Goal: Task Accomplishment & Management: Complete application form

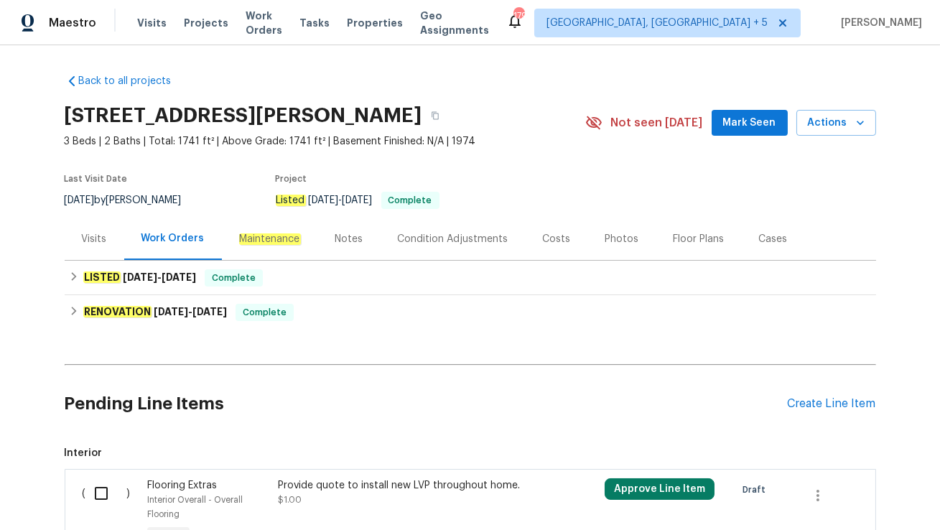
click at [102, 249] on div "Visits" at bounding box center [95, 239] width 60 height 42
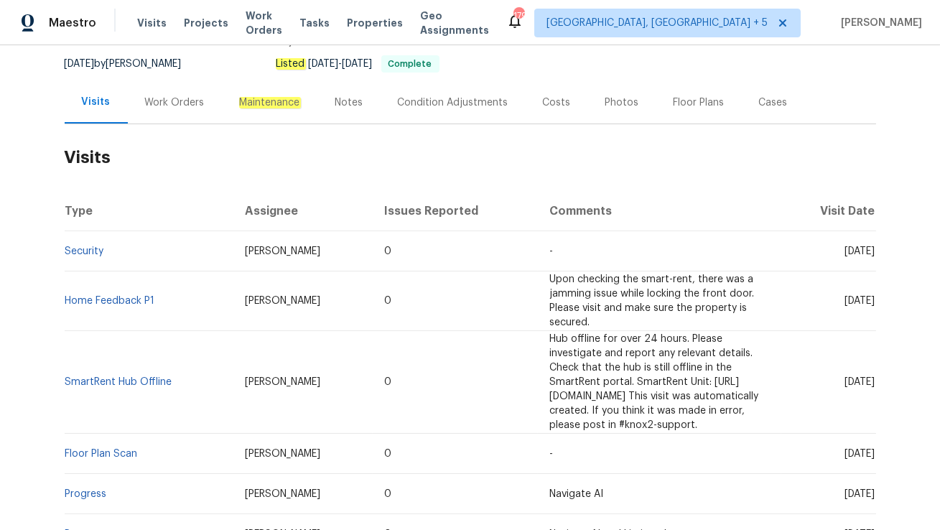
scroll to position [165, 0]
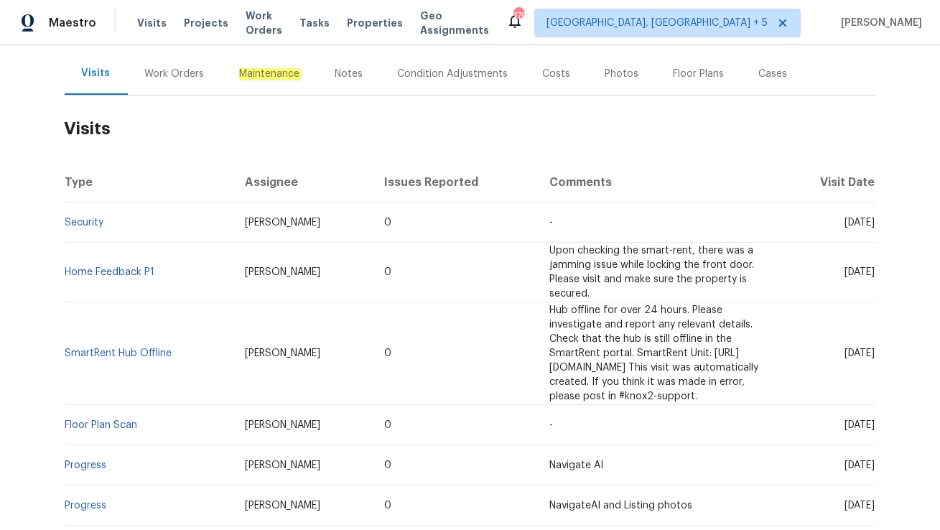
click at [170, 79] on div "Work Orders" at bounding box center [175, 74] width 60 height 14
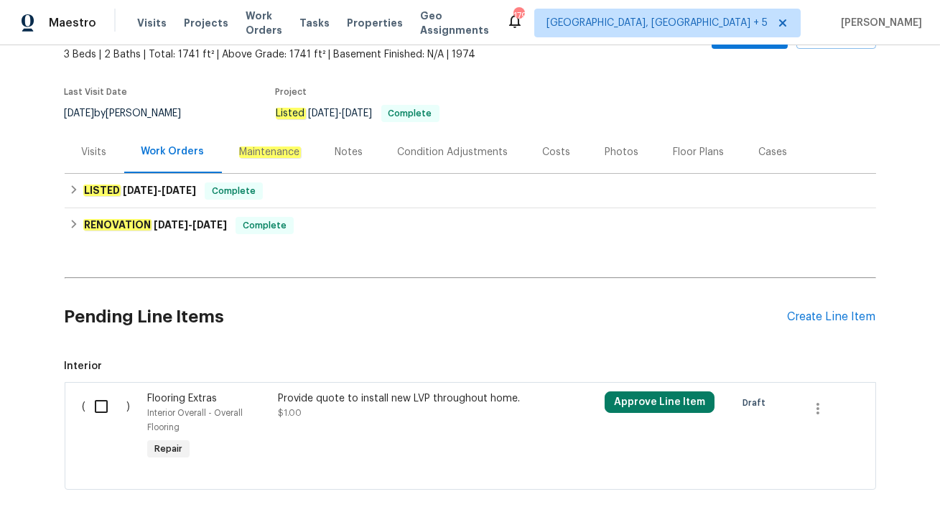
scroll to position [72, 0]
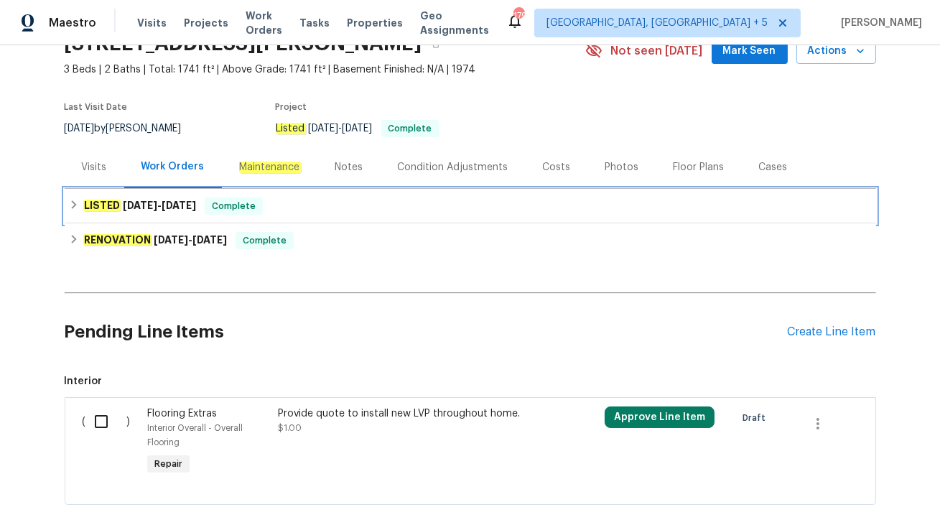
click at [292, 202] on div "LISTED 9/23/25 - 9/24/25 Complete" at bounding box center [470, 205] width 803 height 17
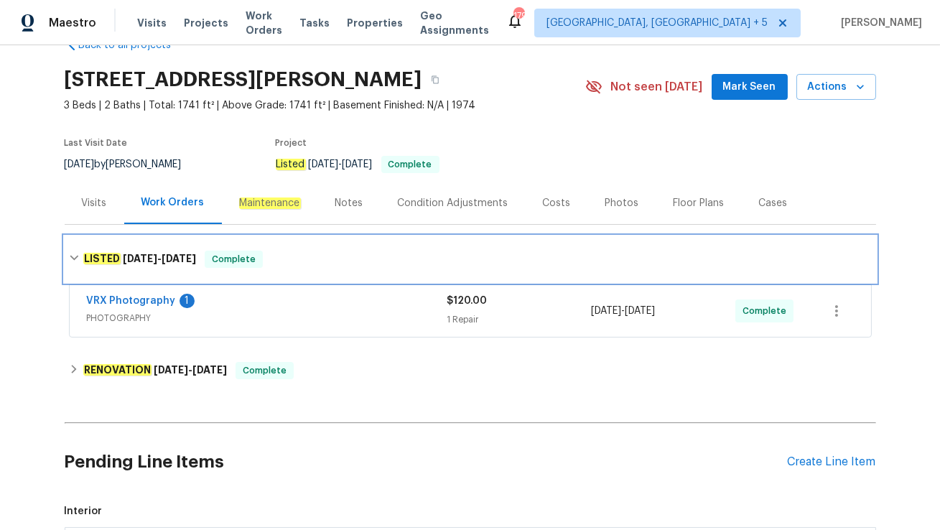
scroll to position [32, 0]
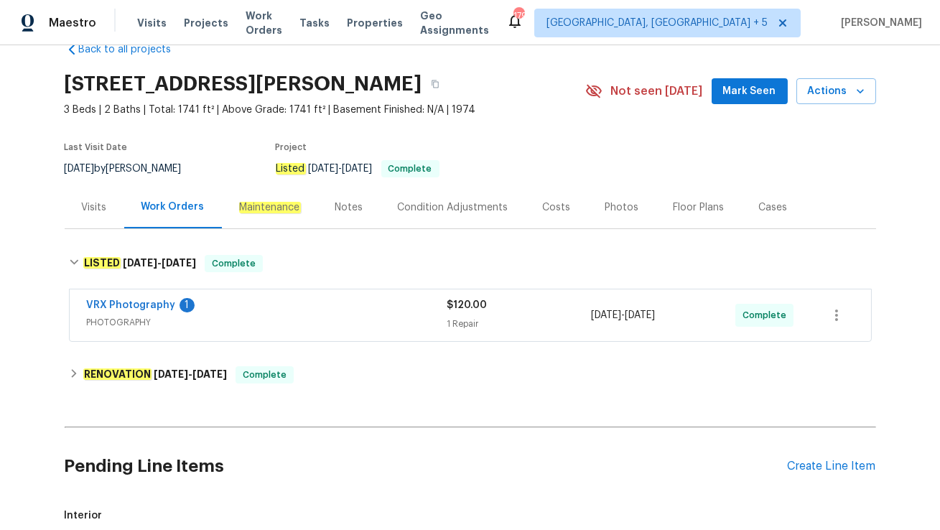
click at [98, 209] on div "Visits" at bounding box center [94, 207] width 25 height 14
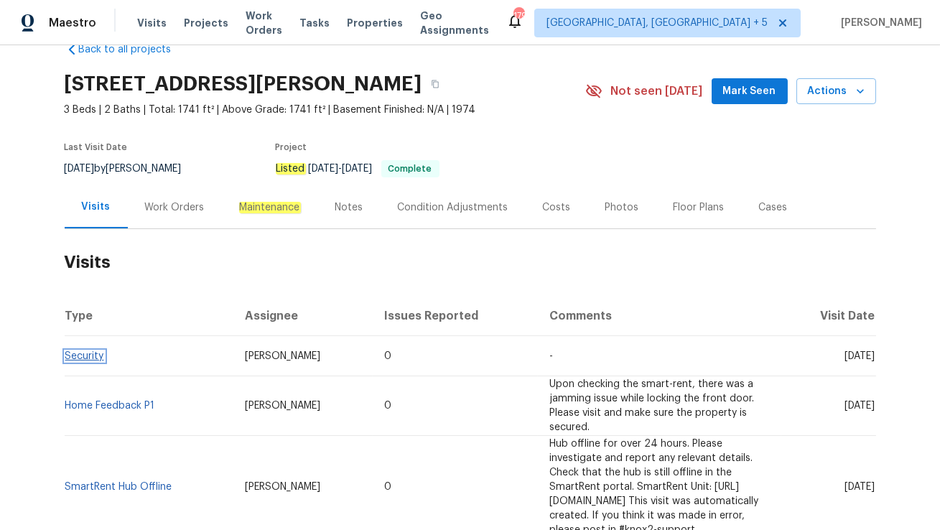
click at [92, 353] on link "Security" at bounding box center [84, 356] width 39 height 10
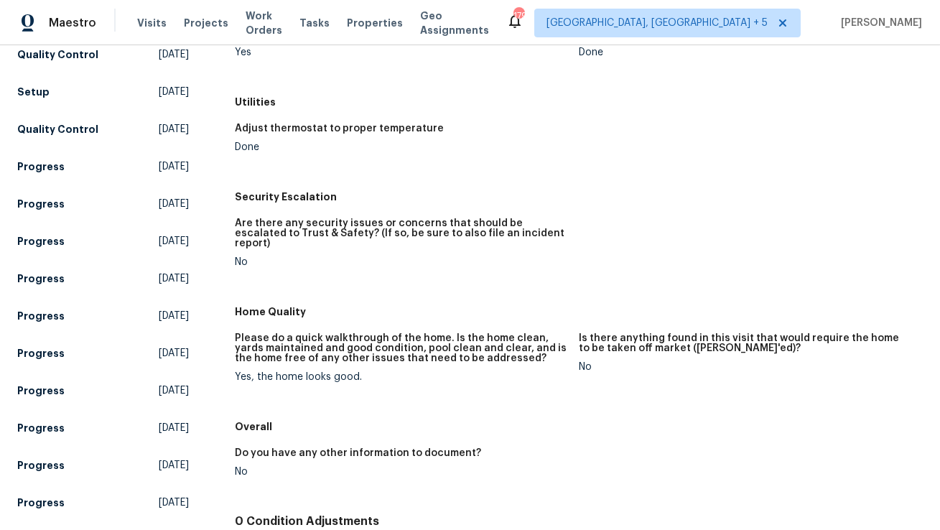
scroll to position [490, 0]
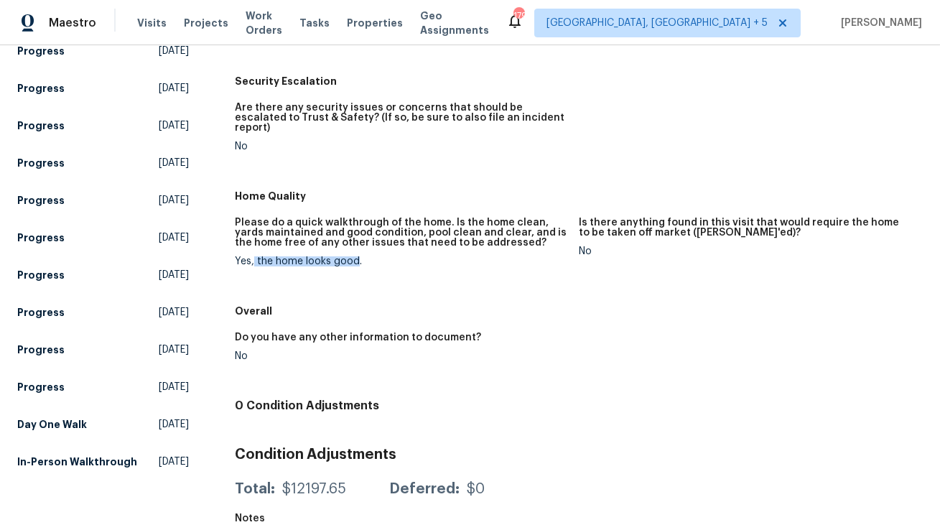
drag, startPoint x: 254, startPoint y: 251, endPoint x: 355, endPoint y: 250, distance: 100.5
click at [355, 256] on div "Yes, the home looks good." at bounding box center [401, 261] width 332 height 10
copy div "the home looks good"
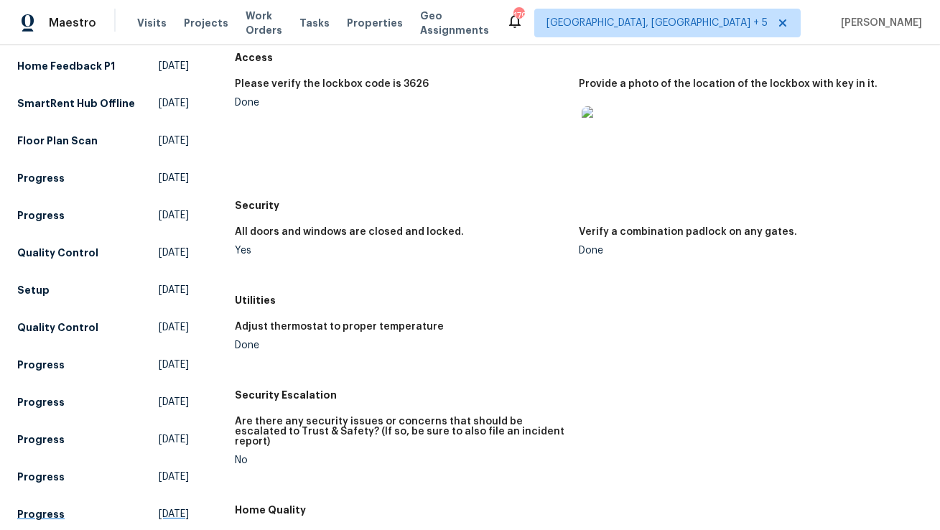
scroll to position [0, 0]
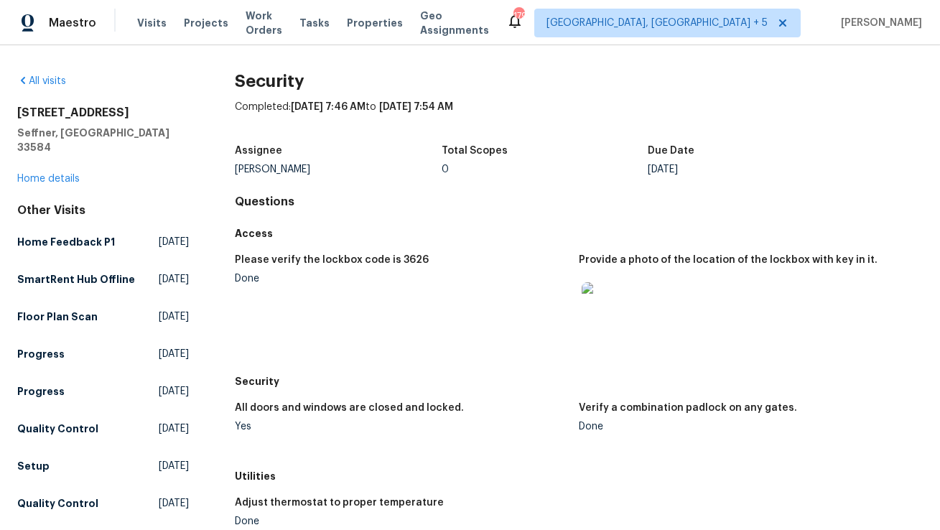
click at [44, 157] on div "2905 Forestwood Dr Seffner, FL 33584 Home details" at bounding box center [103, 146] width 172 height 80
click at [44, 174] on link "Home details" at bounding box center [48, 179] width 62 height 10
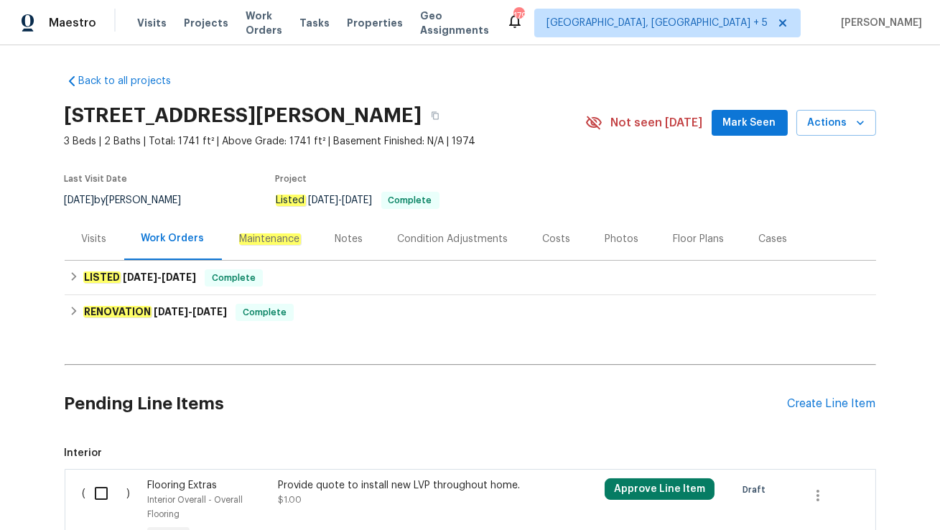
click at [110, 246] on div "Visits" at bounding box center [95, 239] width 60 height 42
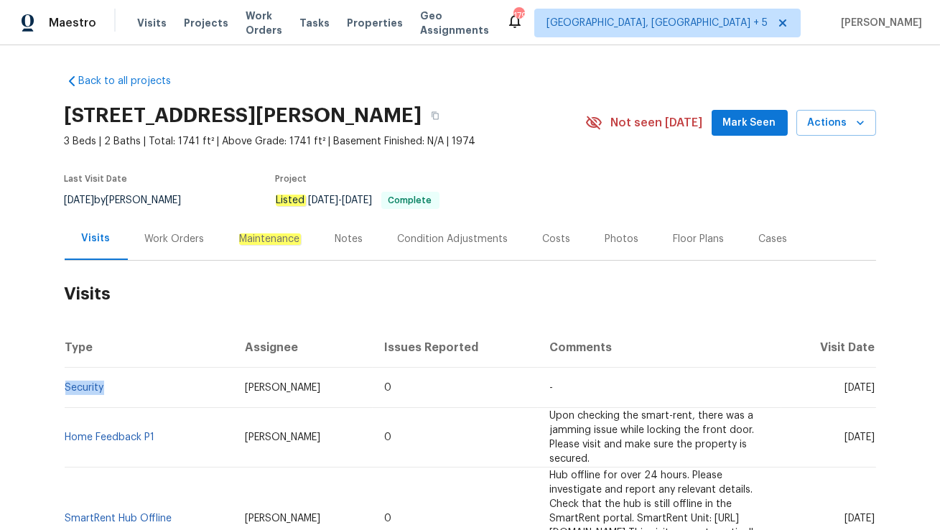
drag, startPoint x: 108, startPoint y: 385, endPoint x: 64, endPoint y: 388, distance: 44.6
click at [65, 388] on td "Security" at bounding box center [149, 388] width 169 height 40
copy link "Security"
click at [76, 389] on link "Security" at bounding box center [84, 388] width 39 height 10
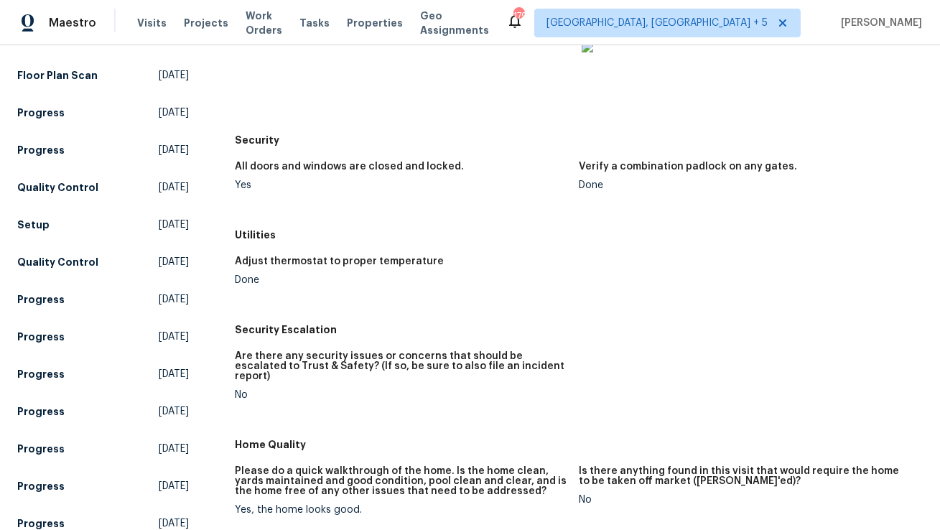
scroll to position [258, 0]
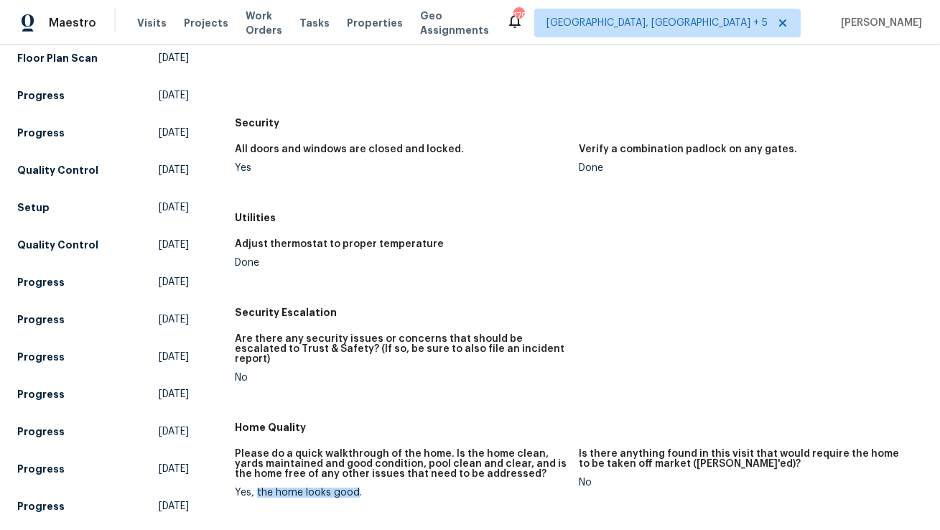
drag, startPoint x: 258, startPoint y: 481, endPoint x: 355, endPoint y: 480, distance: 96.9
click at [355, 487] on div "Yes, the home looks good." at bounding box center [401, 492] width 332 height 10
copy div "the home looks good"
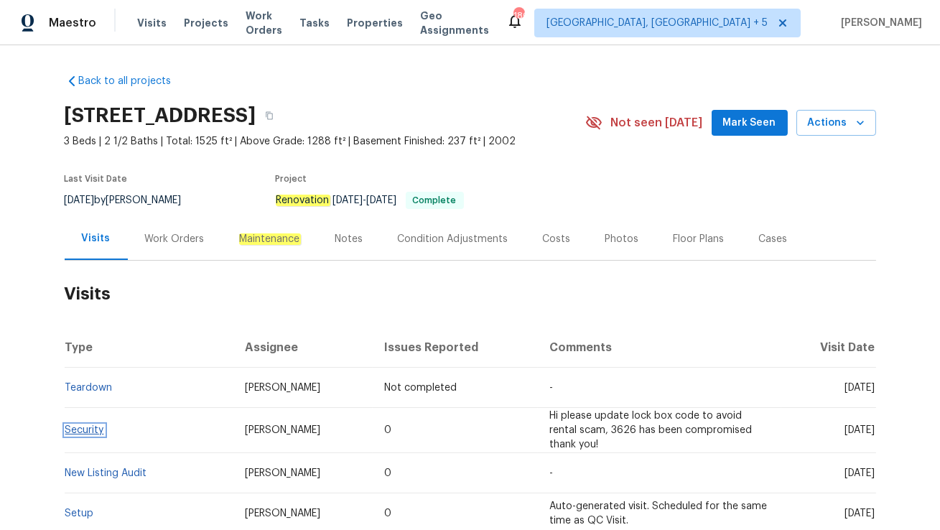
click at [73, 429] on link "Security" at bounding box center [84, 430] width 39 height 10
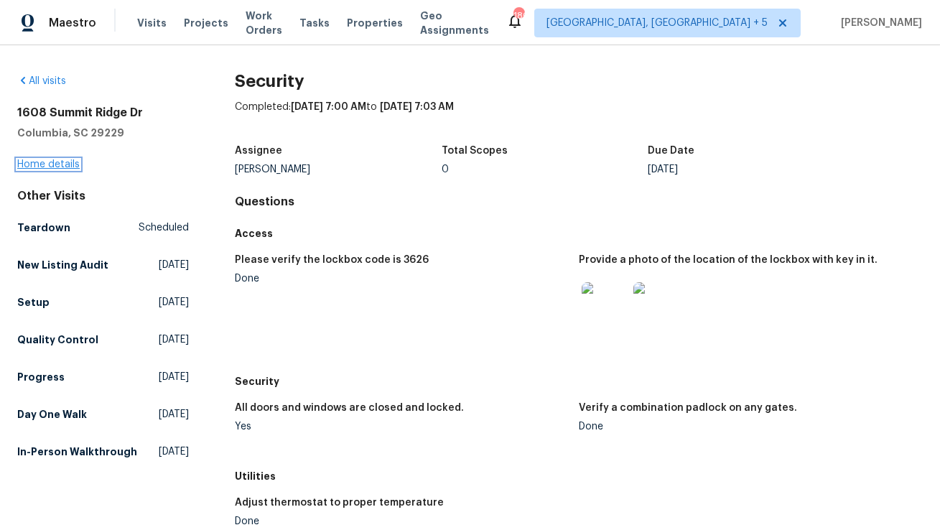
click at [62, 164] on link "Home details" at bounding box center [48, 164] width 62 height 10
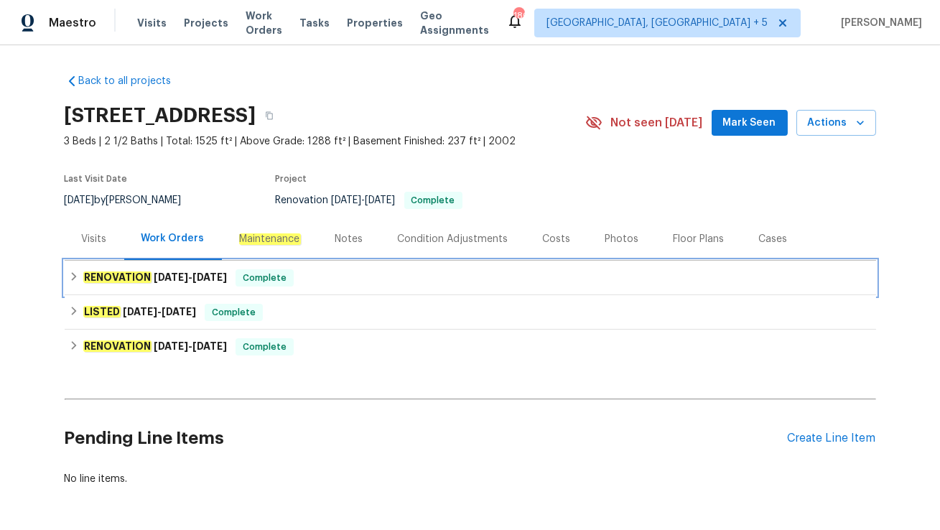
click at [172, 277] on span "9/19/25" at bounding box center [171, 277] width 34 height 10
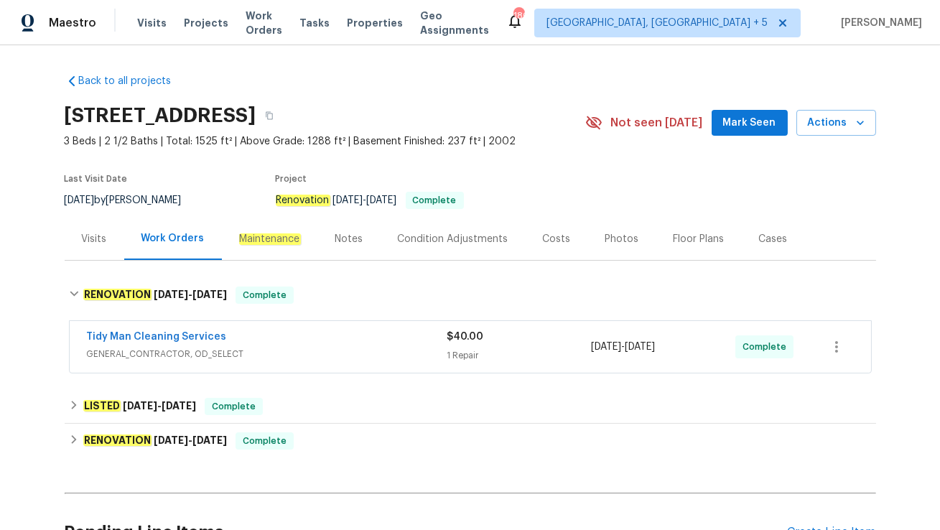
click at [262, 342] on div "Tidy Man Cleaning Services" at bounding box center [267, 338] width 360 height 17
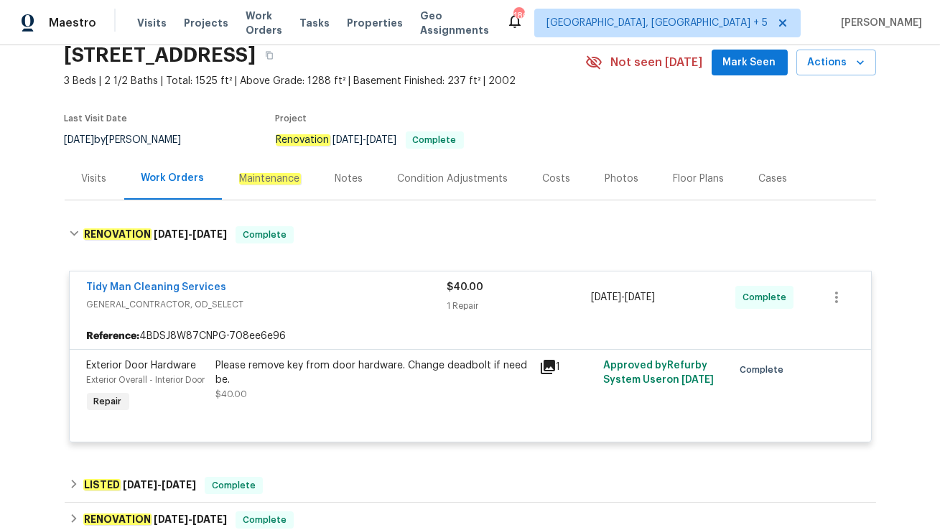
scroll to position [81, 0]
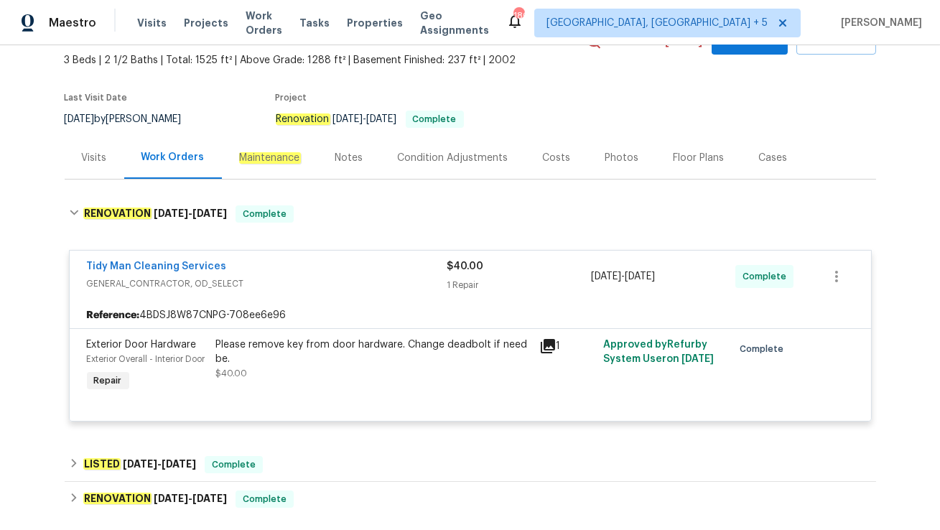
click at [93, 164] on div "Visits" at bounding box center [94, 158] width 25 height 14
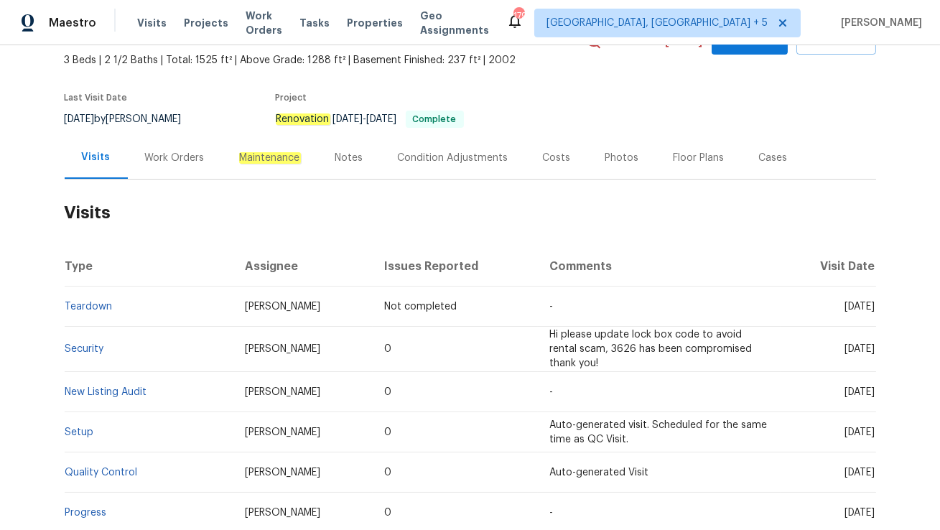
click at [174, 163] on div "Work Orders" at bounding box center [175, 158] width 60 height 14
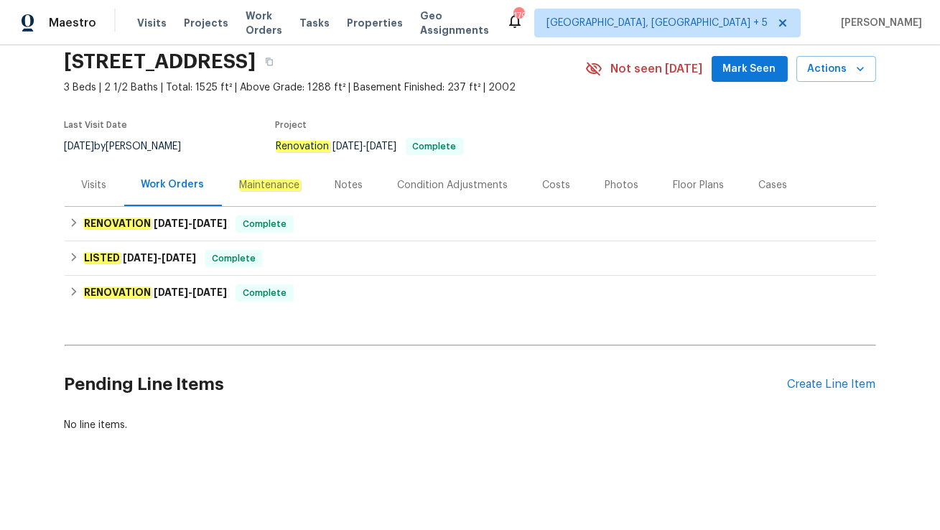
scroll to position [53, 0]
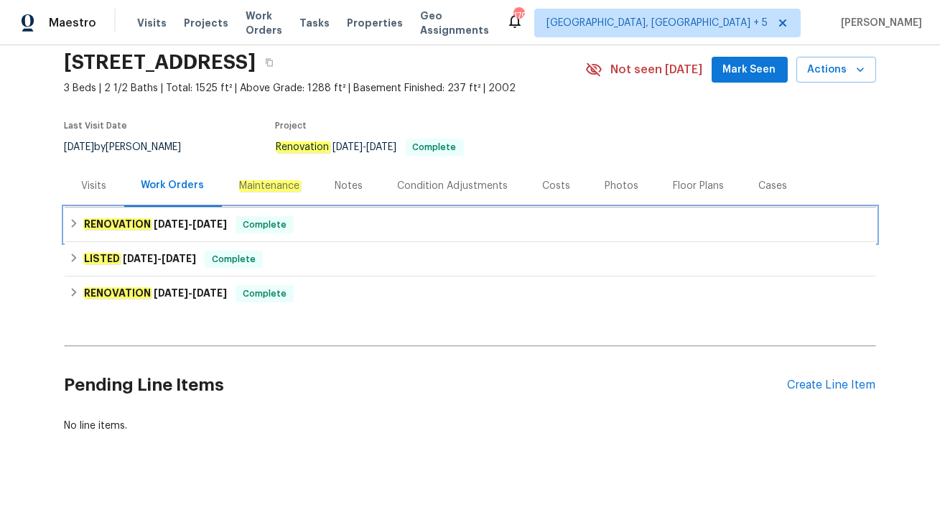
click at [238, 230] on div "RENOVATION 9/19/25 - 9/20/25 Complete" at bounding box center [470, 224] width 803 height 17
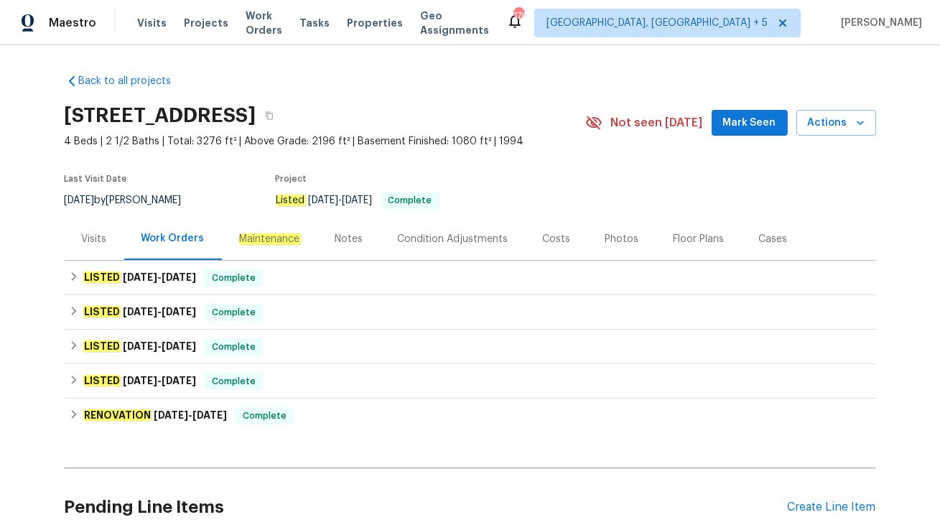
click at [90, 248] on div "Visits" at bounding box center [95, 239] width 60 height 42
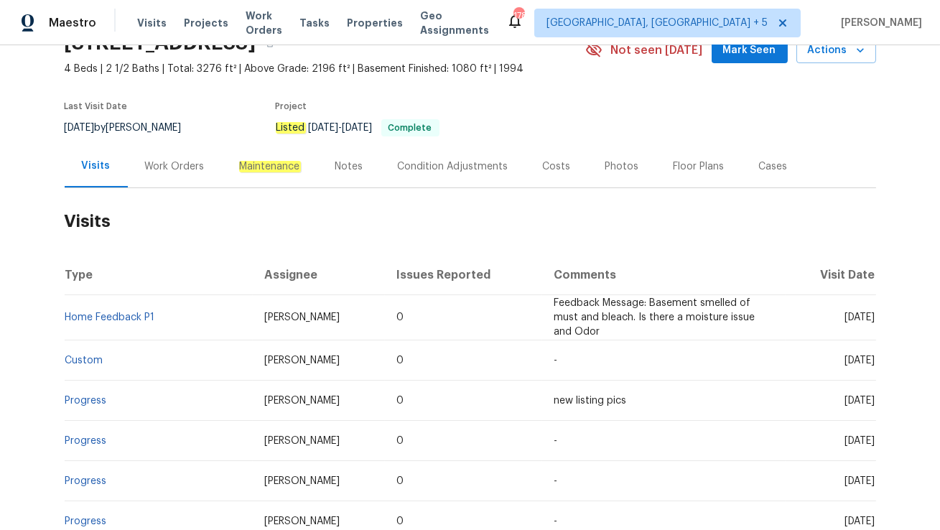
scroll to position [82, 0]
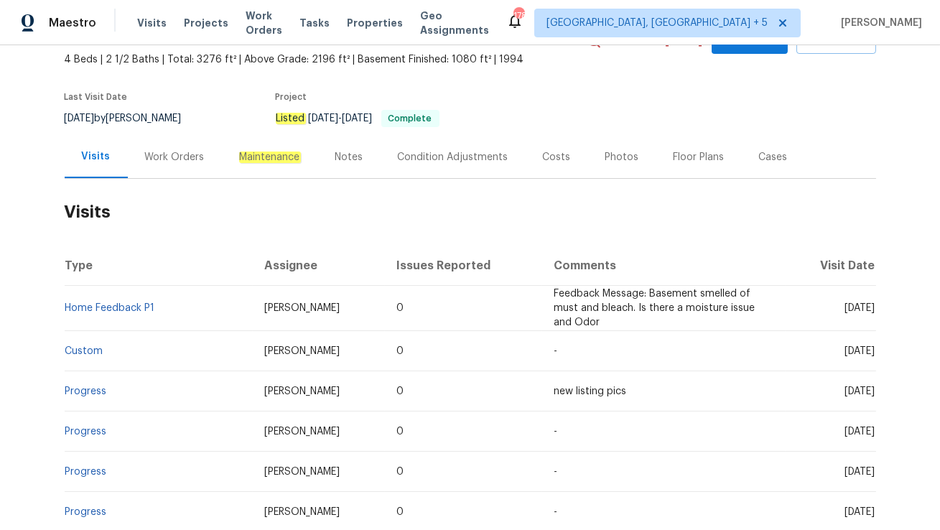
click at [178, 158] on div "Work Orders" at bounding box center [175, 157] width 60 height 14
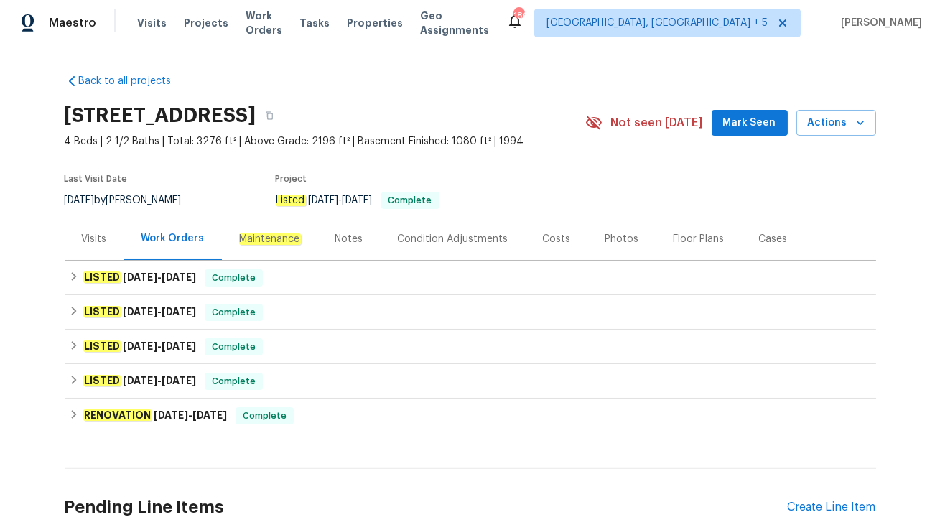
click at [95, 241] on div "Visits" at bounding box center [94, 239] width 25 height 14
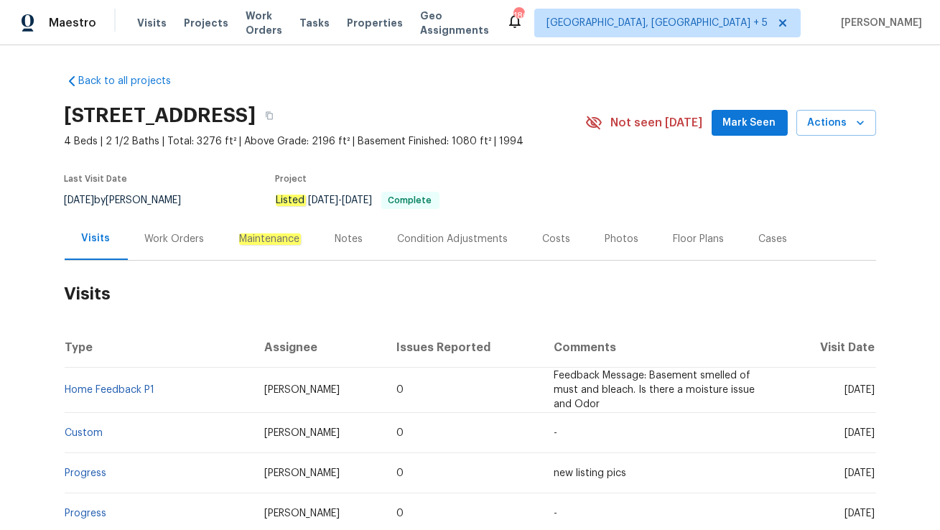
click at [765, 238] on div "Cases" at bounding box center [773, 239] width 29 height 14
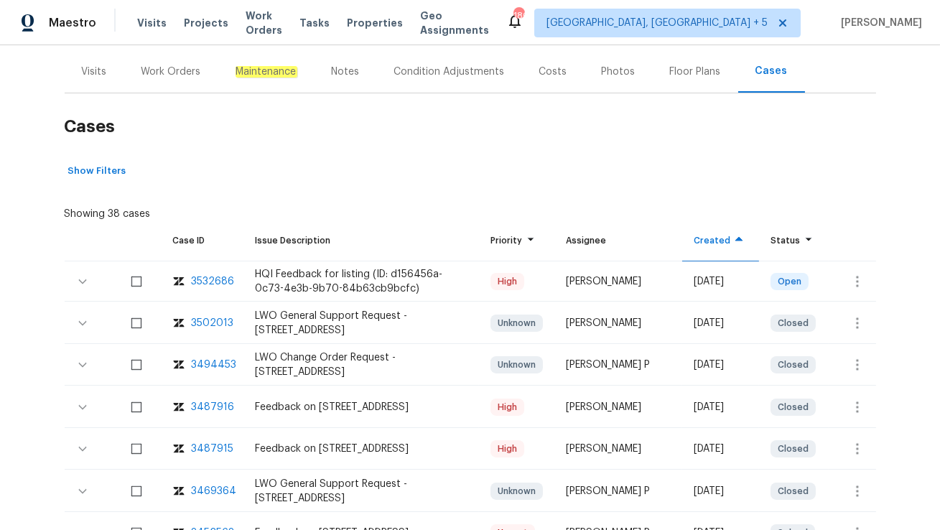
scroll to position [172, 0]
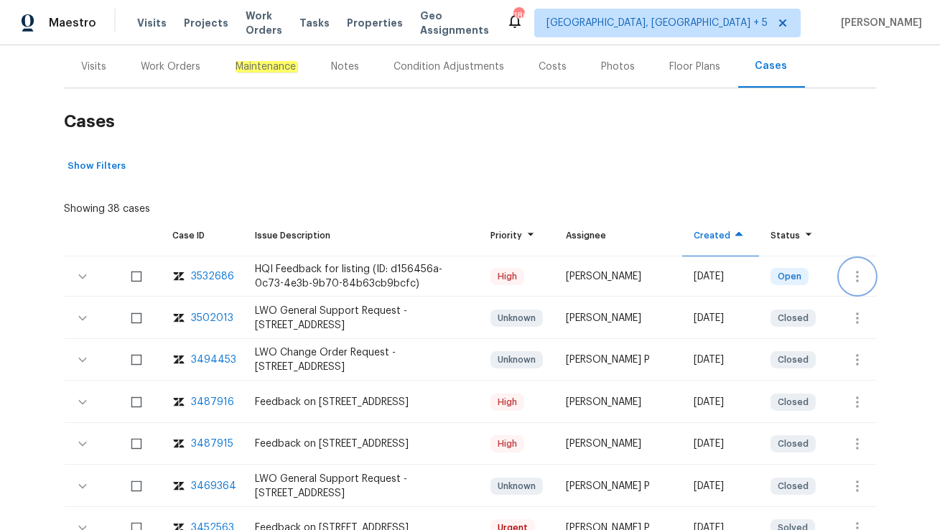
click at [851, 279] on icon "button" at bounding box center [857, 276] width 17 height 17
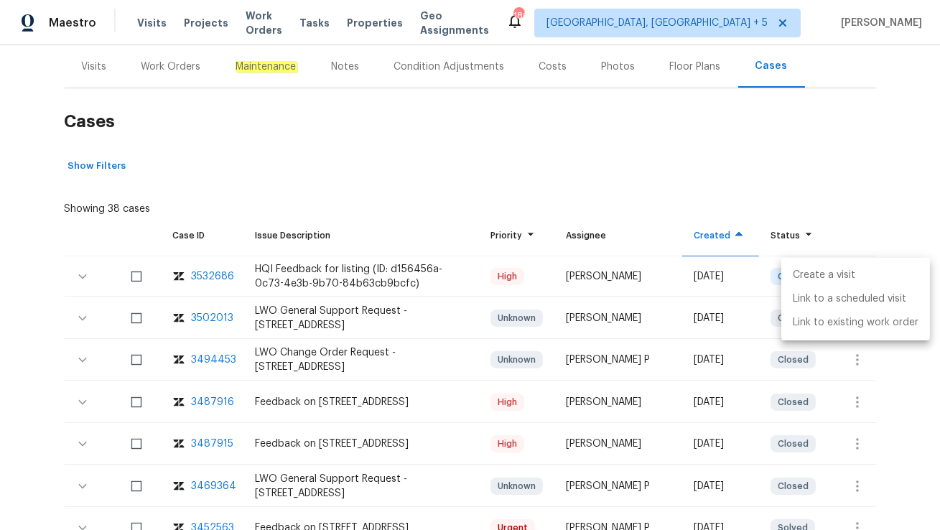
click at [861, 271] on li "Create a visit" at bounding box center [855, 275] width 149 height 24
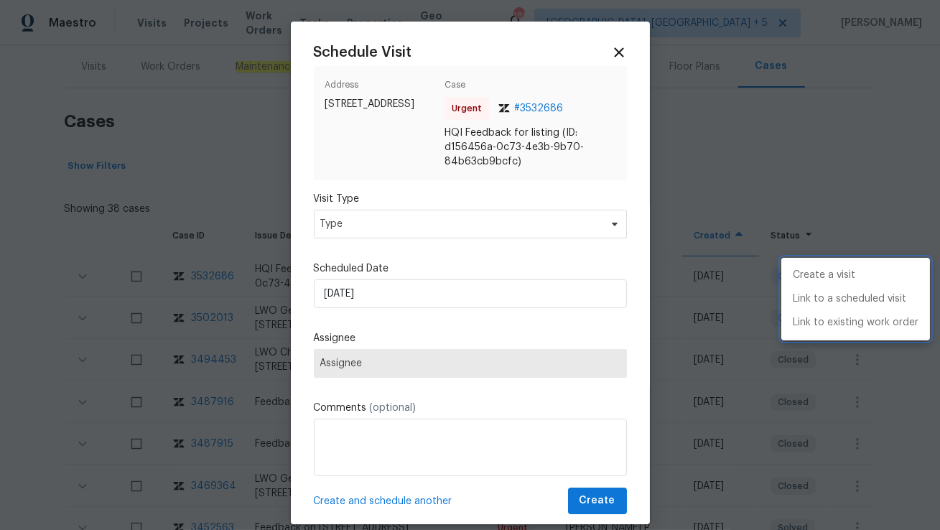
click at [417, 220] on div at bounding box center [470, 265] width 940 height 530
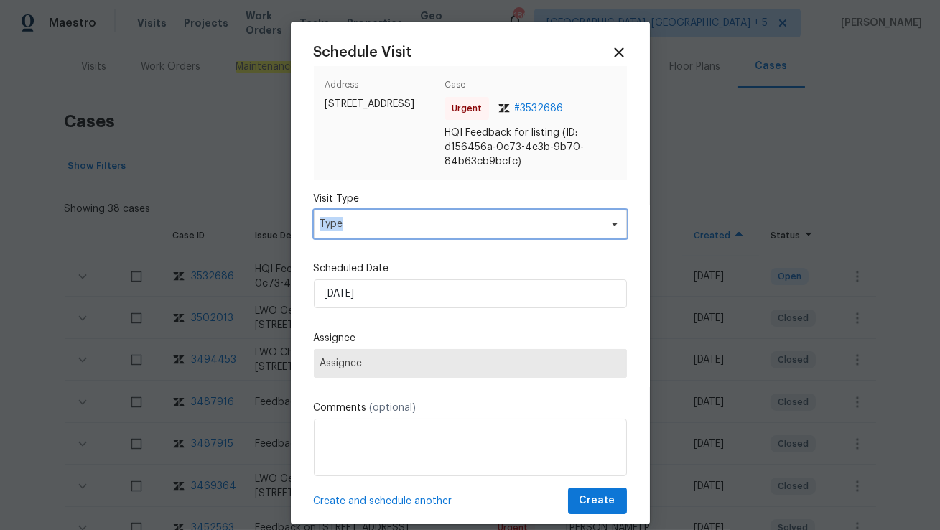
click at [417, 220] on span "Type" at bounding box center [459, 224] width 279 height 14
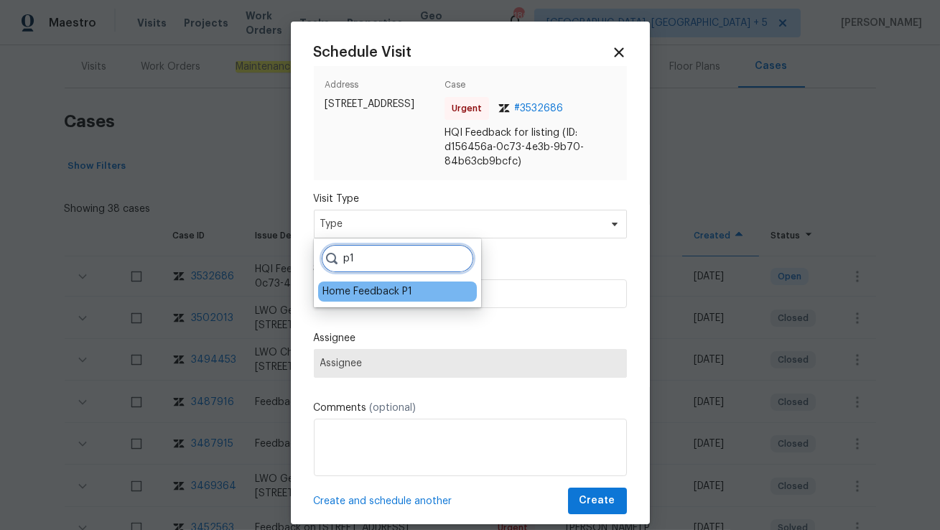
type input "p1"
click at [358, 294] on div "Home Feedback P1" at bounding box center [367, 291] width 90 height 14
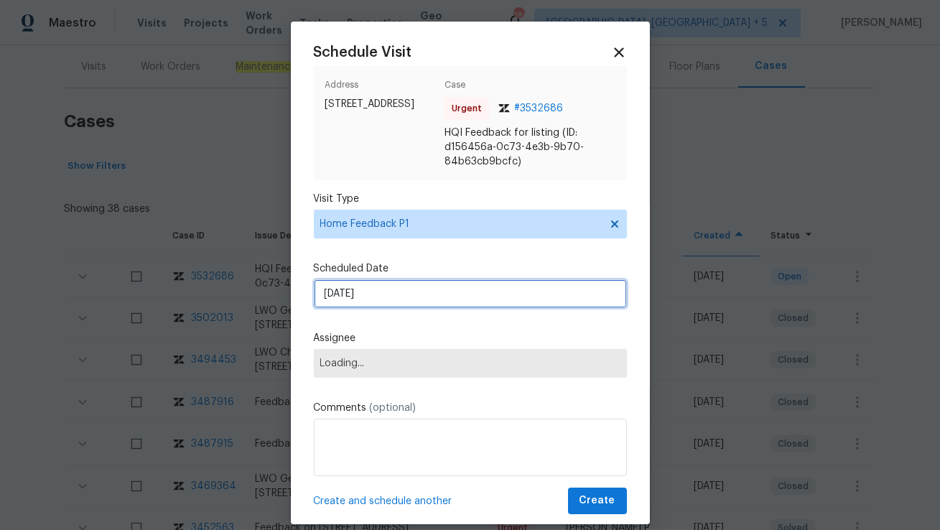
click at [366, 293] on input "02/10/2025" at bounding box center [470, 293] width 313 height 29
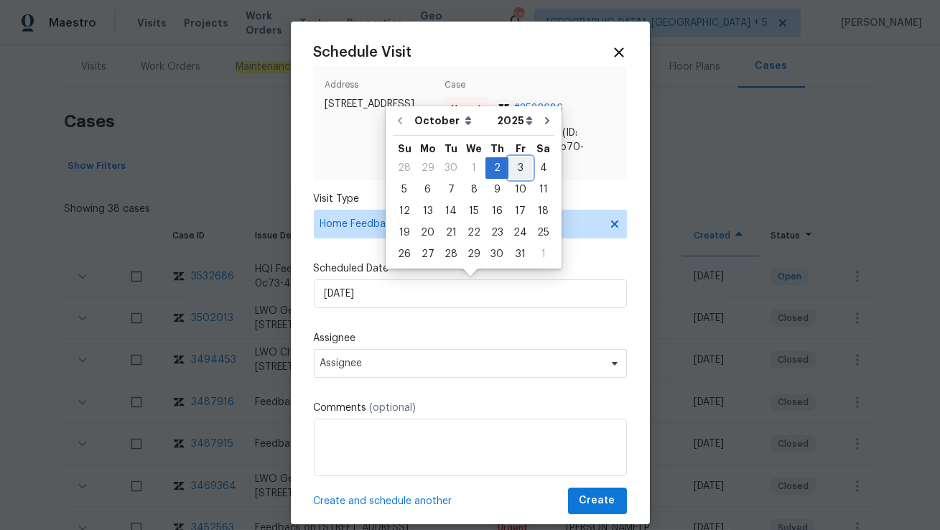
click at [508, 164] on div "3" at bounding box center [520, 168] width 24 height 20
type input "03/10/2025"
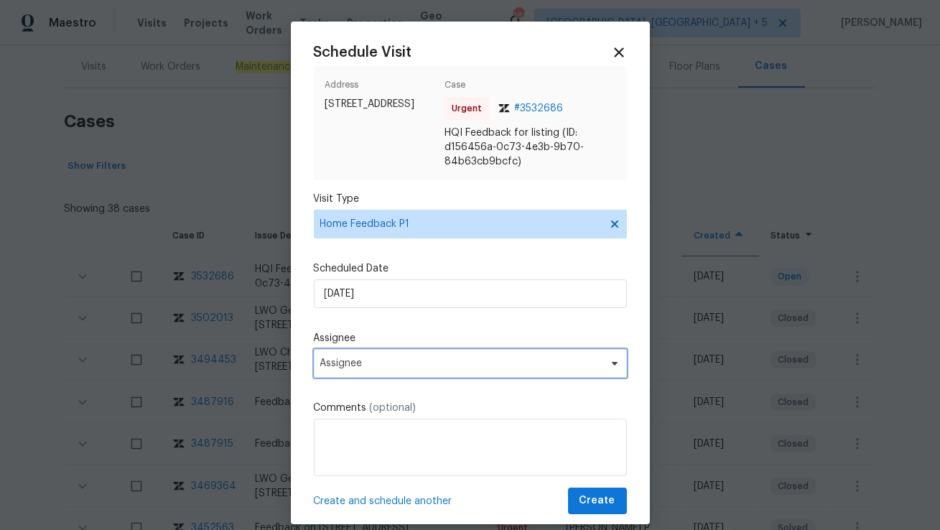
click at [388, 361] on span "Assignee" at bounding box center [460, 363] width 281 height 11
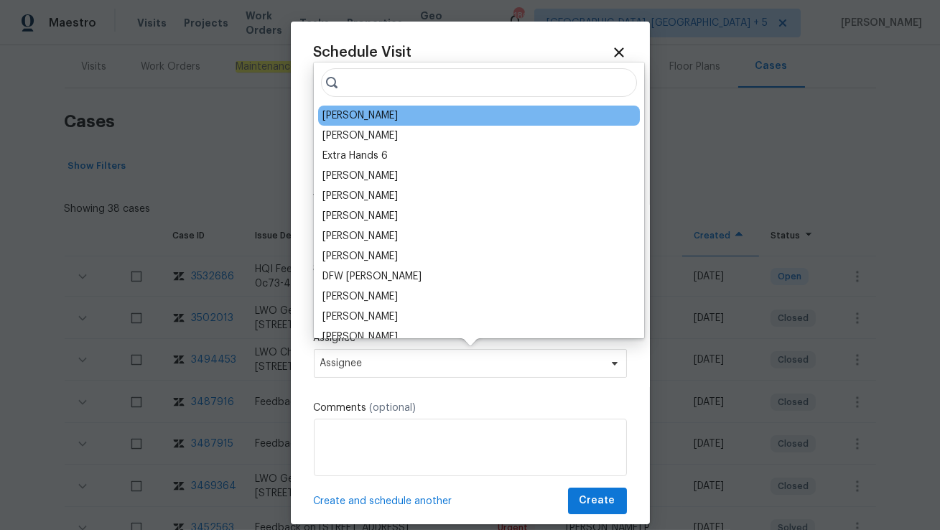
click at [345, 118] on div "Dan Baquero" at bounding box center [359, 115] width 75 height 14
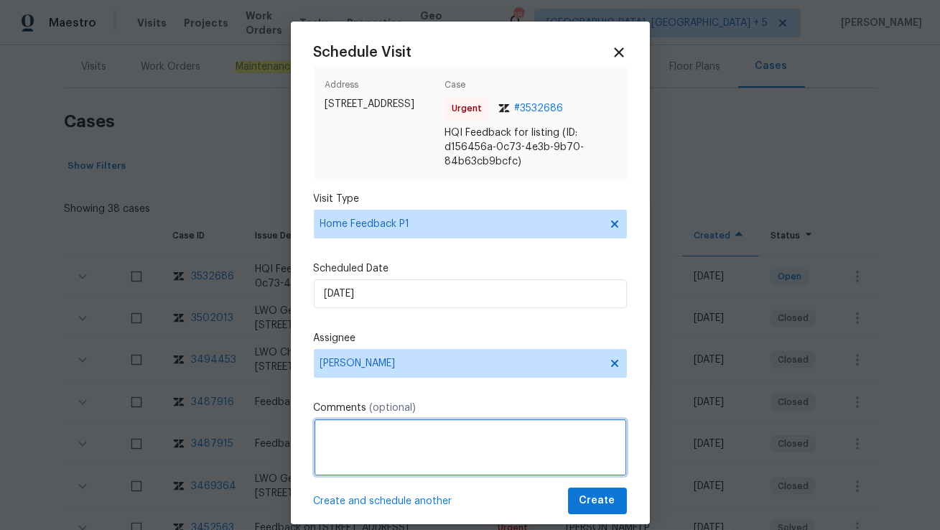
click at [350, 449] on textarea at bounding box center [470, 447] width 313 height 57
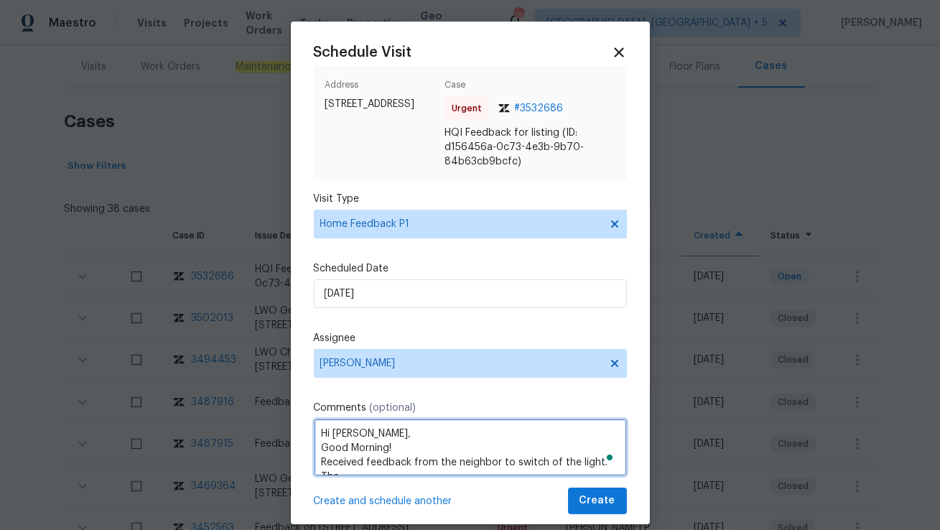
scroll to position [6, 0]
type textarea "Hi Dan, Good Morning! Received feedback from the neighbor to switch off the lig…"
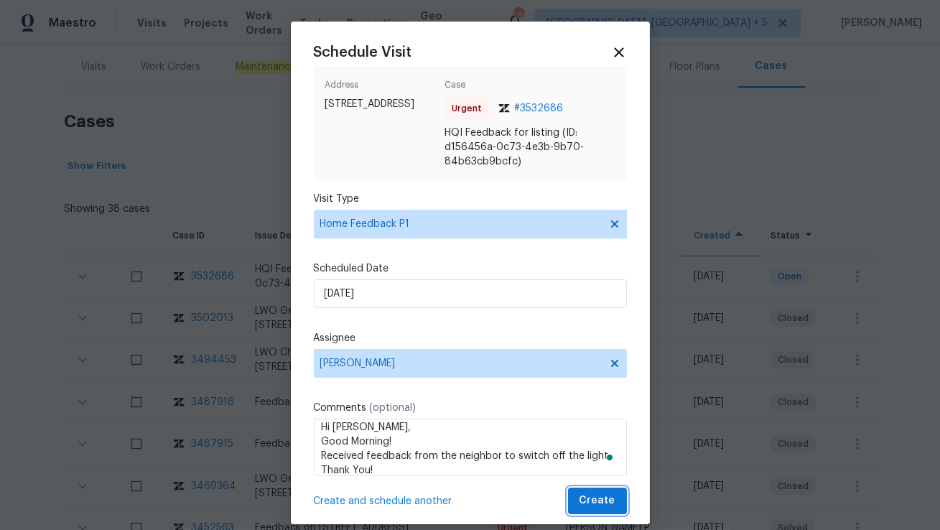
click at [596, 500] on span "Create" at bounding box center [597, 501] width 36 height 18
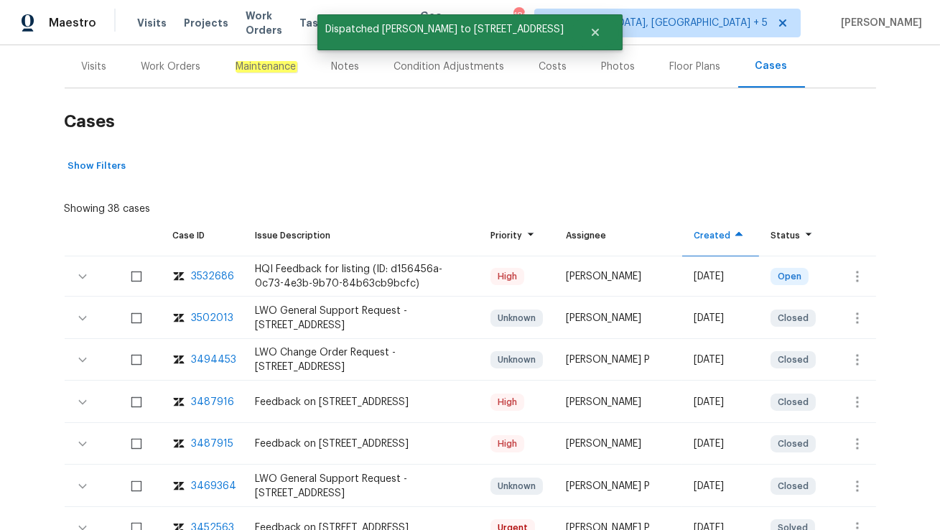
click at [93, 68] on div "Visits" at bounding box center [94, 67] width 25 height 14
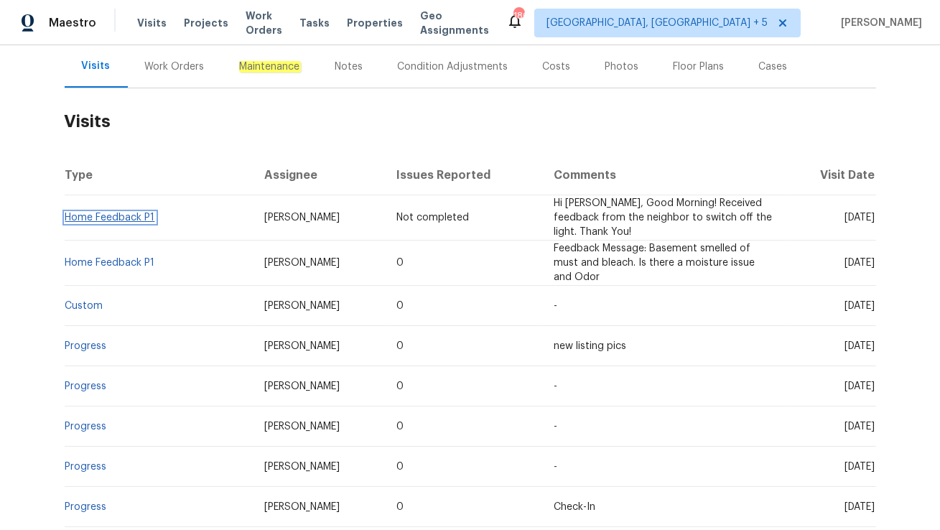
click at [129, 213] on link "Home Feedback P1" at bounding box center [110, 218] width 90 height 10
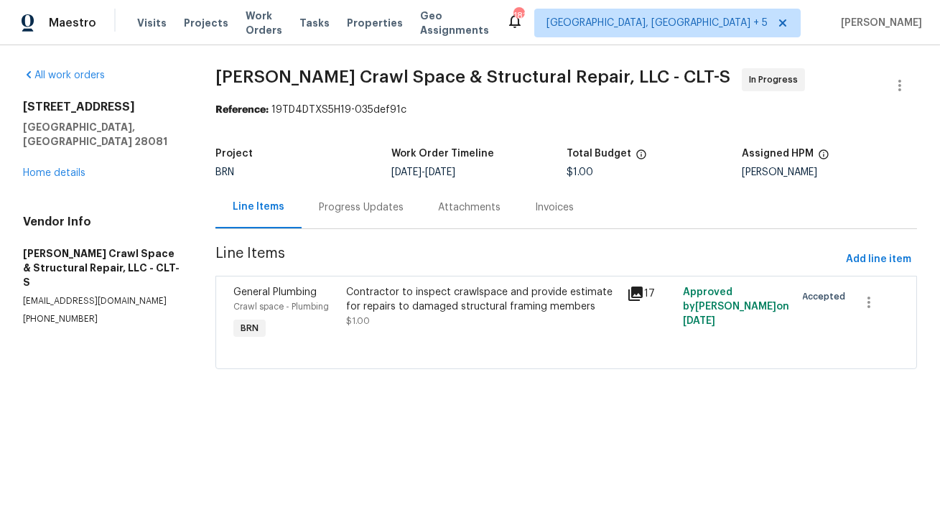
click at [66, 150] on div "301 Briarcliff Dr Kannapolis, NC 28081 Home details" at bounding box center [102, 140] width 158 height 80
click at [65, 168] on link "Home details" at bounding box center [54, 173] width 62 height 10
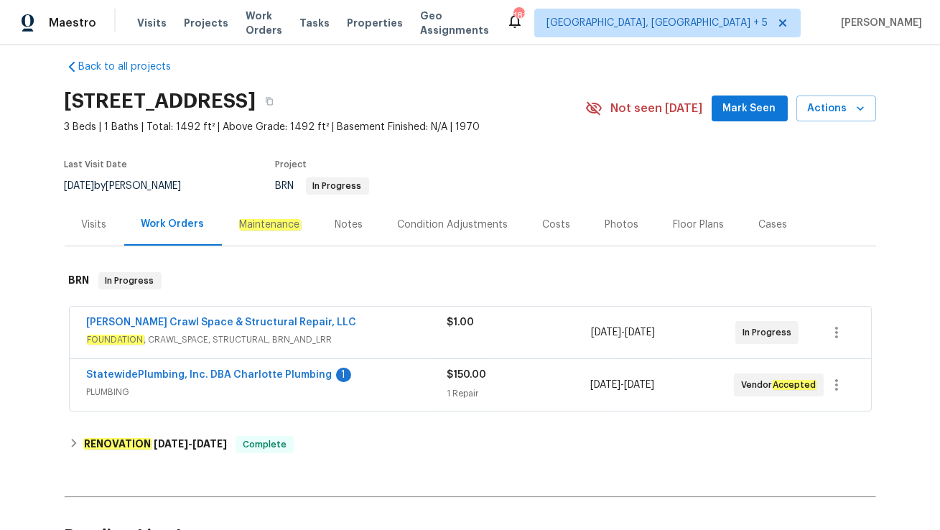
scroll to position [16, 0]
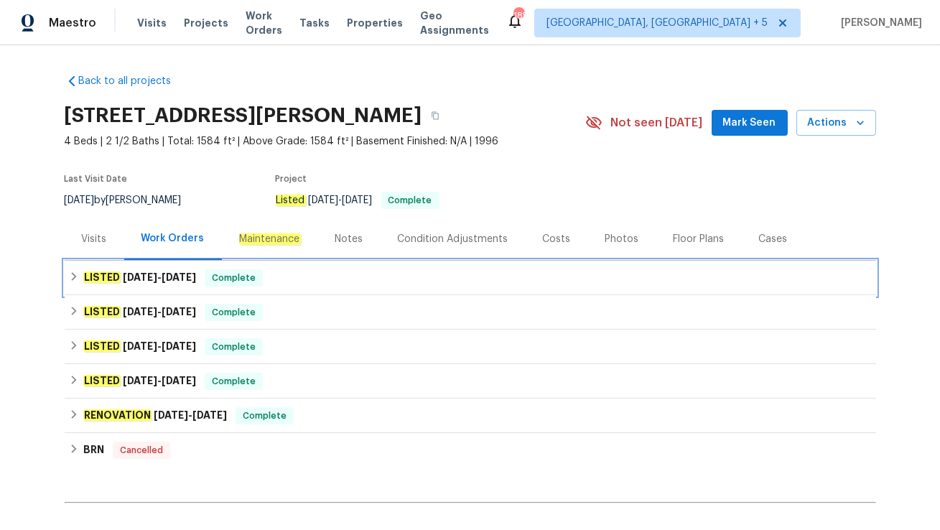
click at [311, 287] on div "LISTED [DATE] - [DATE] Complete" at bounding box center [470, 278] width 811 height 34
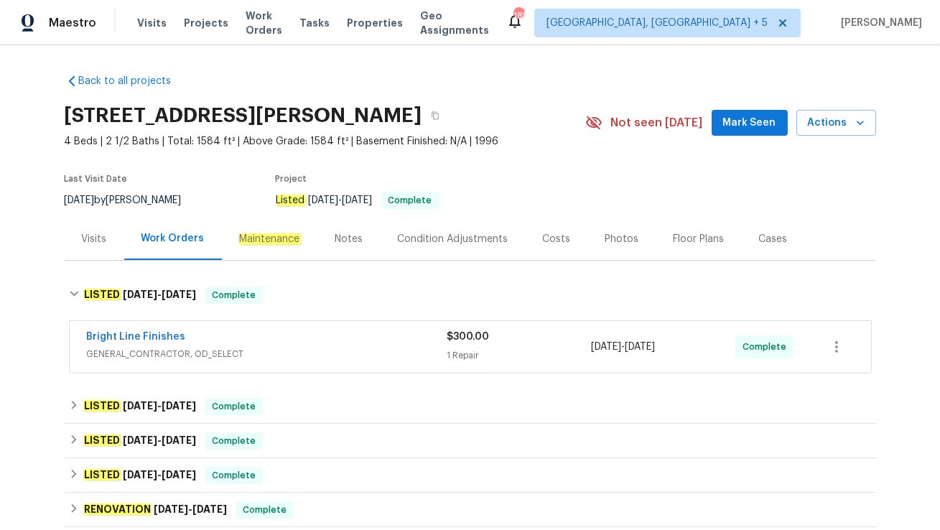
click at [317, 355] on span "GENERAL_CONTRACTOR, OD_SELECT" at bounding box center [267, 354] width 360 height 14
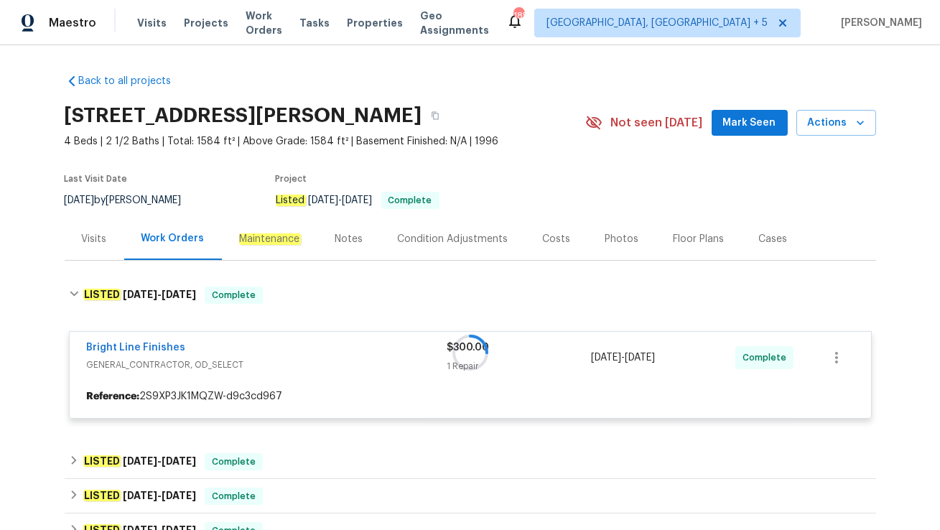
scroll to position [79, 0]
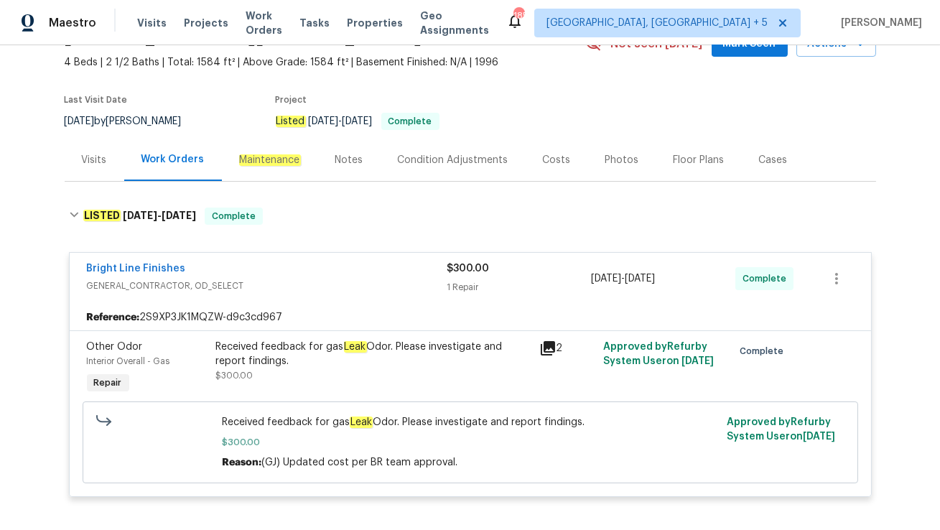
click at [82, 174] on div "Visits" at bounding box center [95, 160] width 60 height 42
